Goal: Navigation & Orientation: Find specific page/section

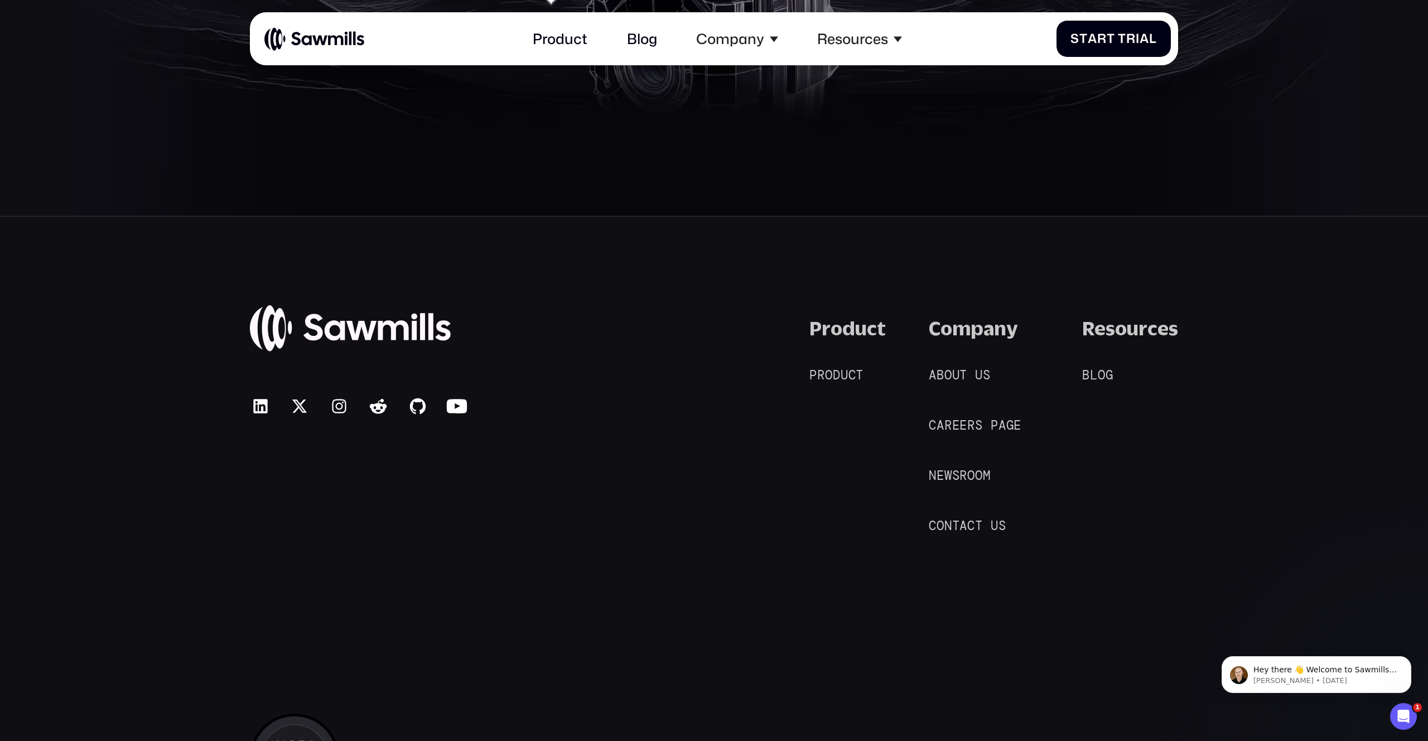
scroll to position [7134, 0]
click at [981, 523] on span "t" at bounding box center [979, 524] width 8 height 15
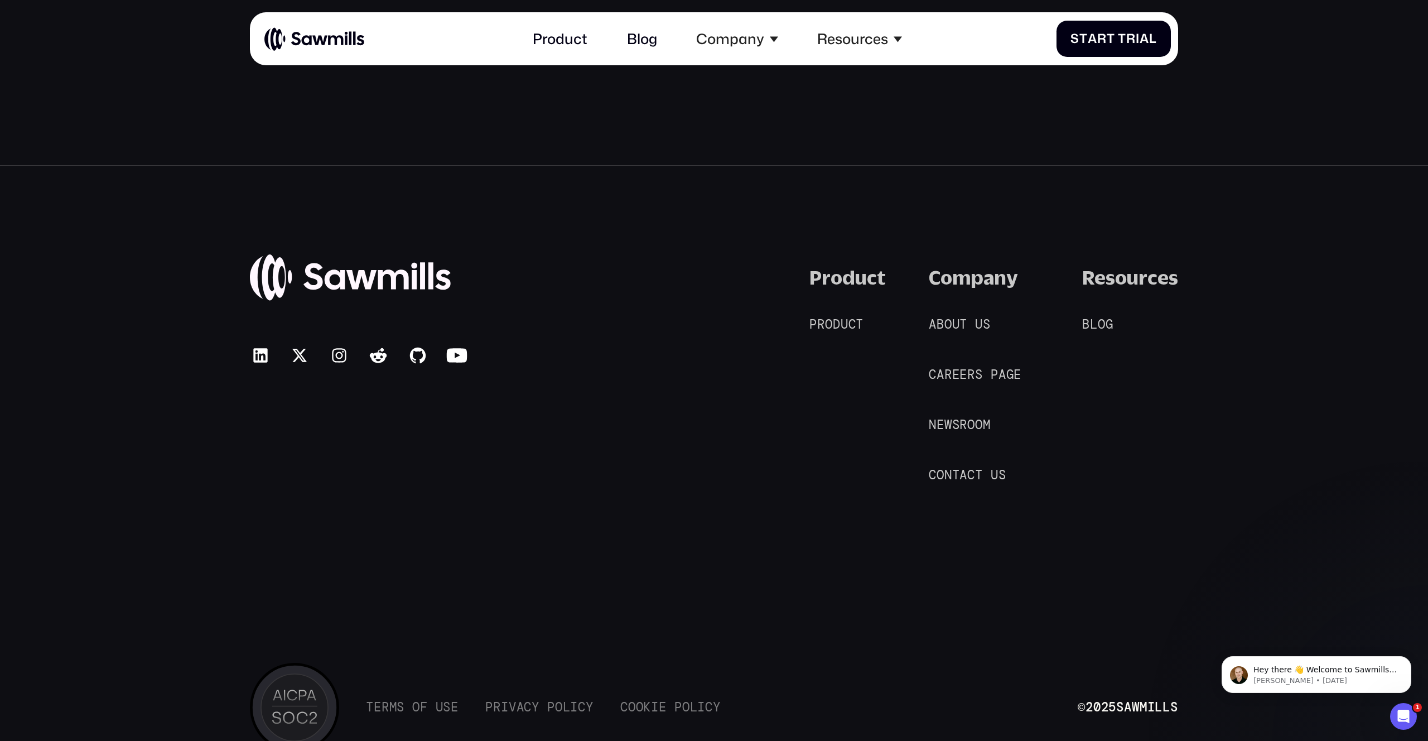
scroll to position [797, 0]
click at [1103, 329] on span "o" at bounding box center [1102, 327] width 8 height 15
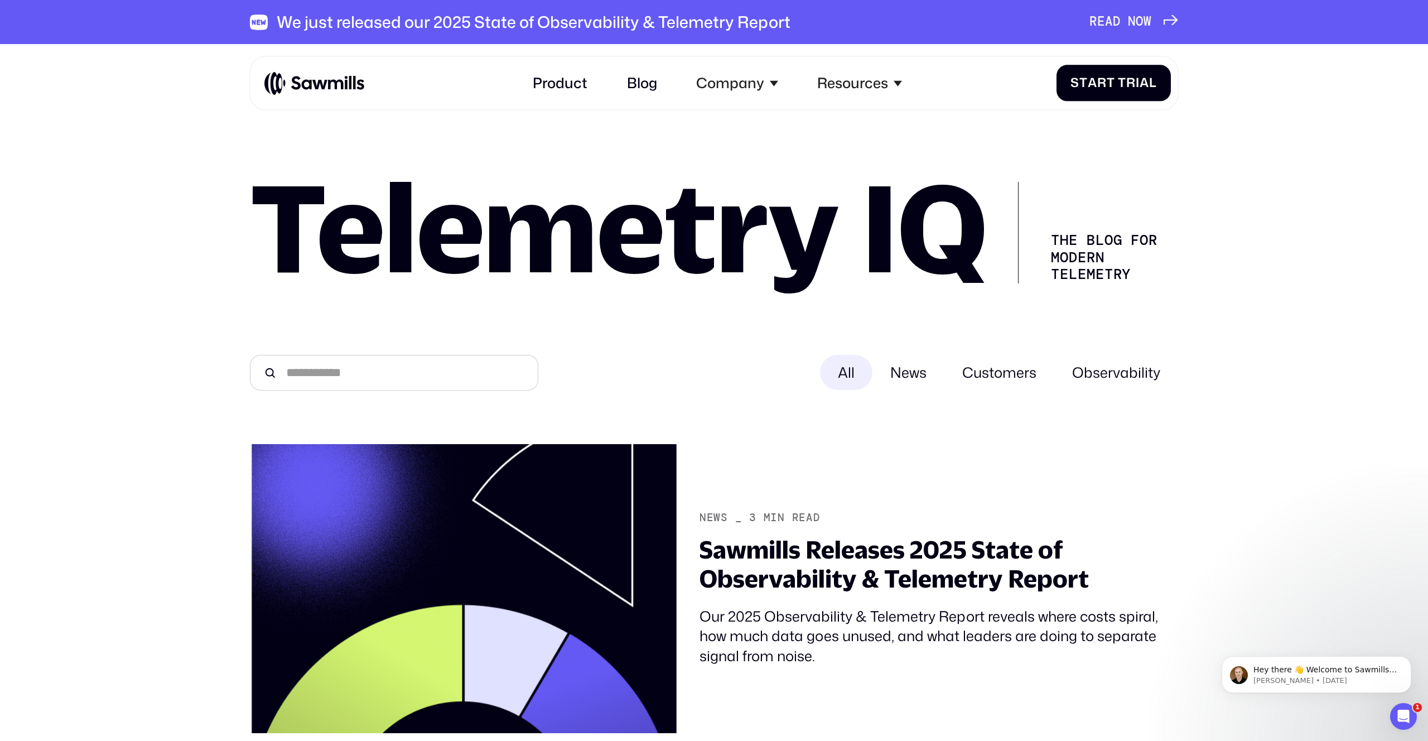
click at [856, 33] on div "We just released our 2025 State of Observability & Telemetry Report R E A D N O…" at bounding box center [714, 22] width 928 height 44
click at [758, 22] on div "We just released our 2025 State of Observability & Telemetry Report" at bounding box center [534, 22] width 514 height 20
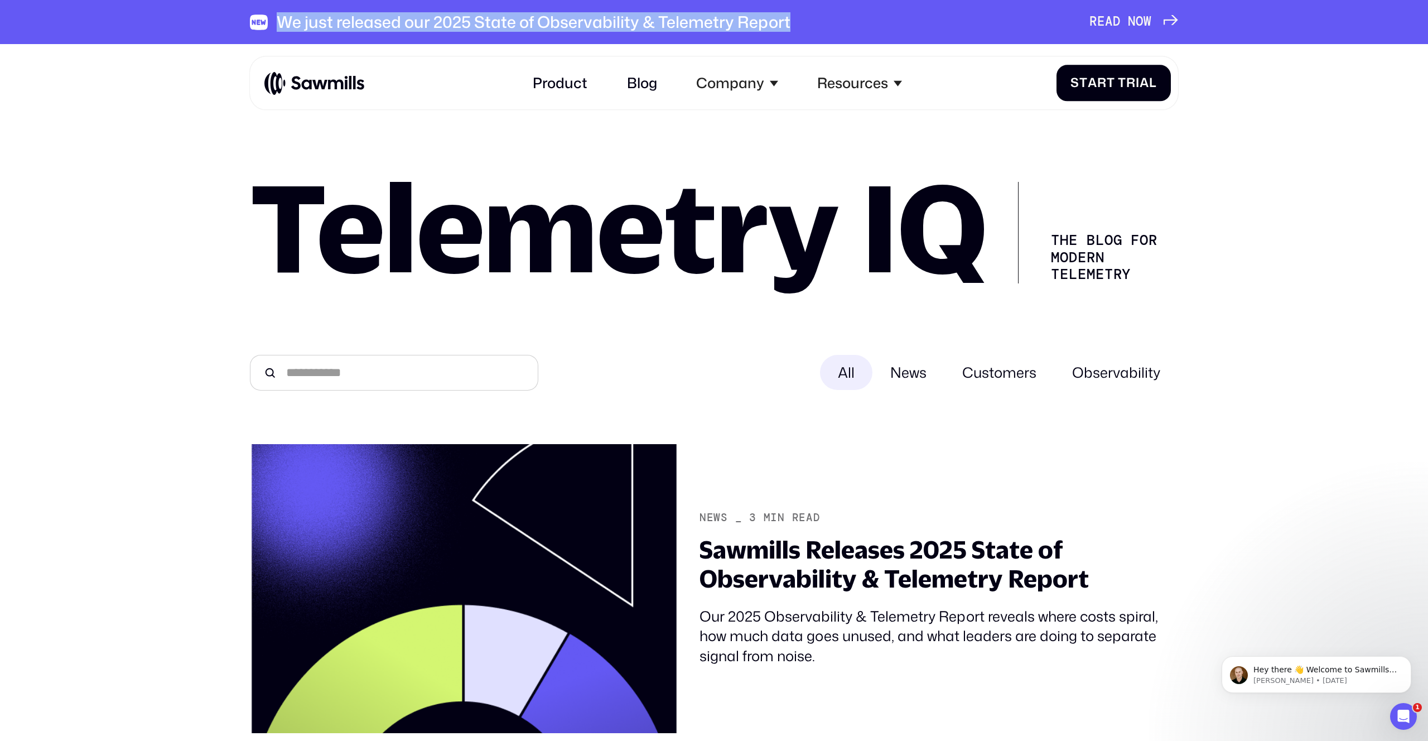
click at [758, 22] on div "We just released our 2025 State of Observability & Telemetry Report" at bounding box center [534, 22] width 514 height 20
